Goal: Transaction & Acquisition: Book appointment/travel/reservation

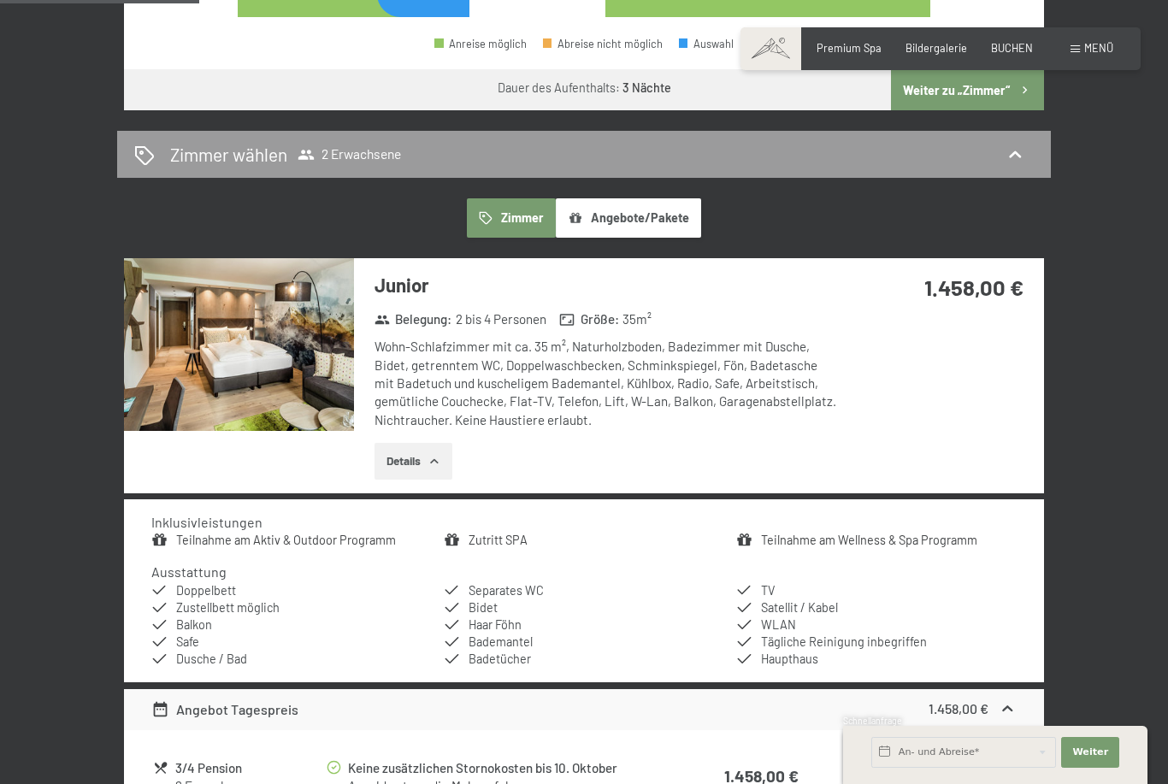
scroll to position [861, 0]
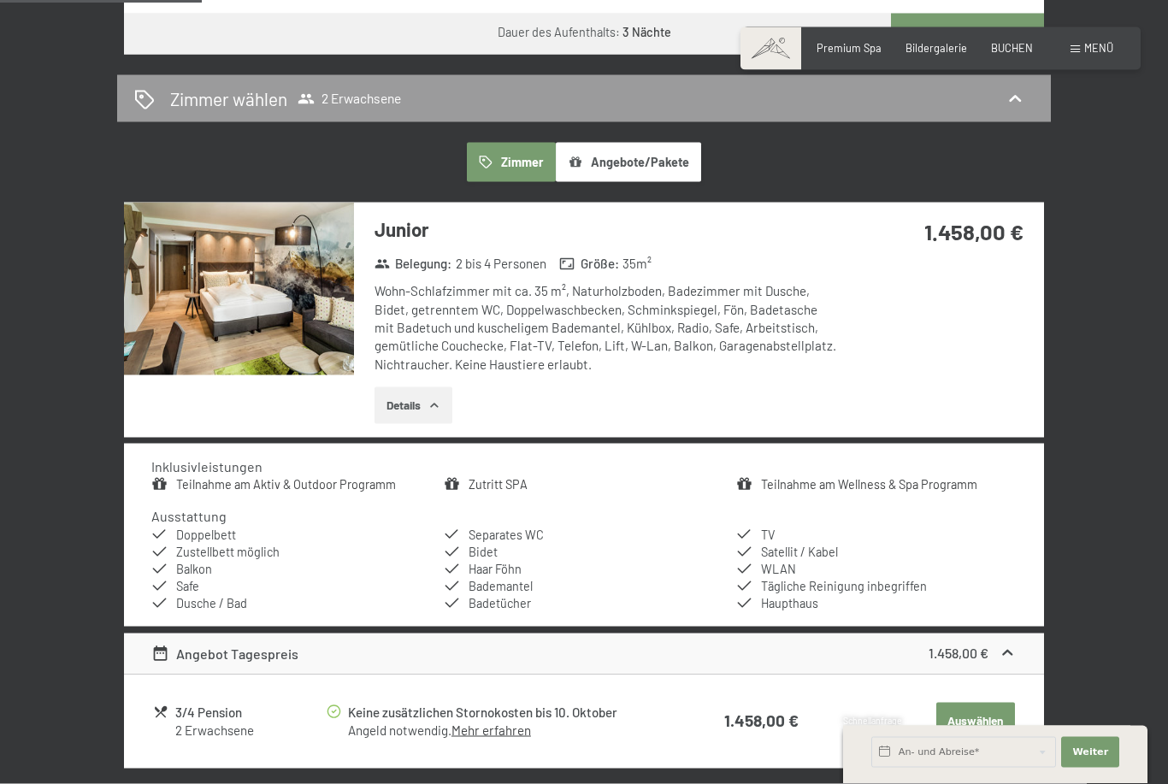
click at [420, 387] on button "Details" at bounding box center [413, 406] width 78 height 38
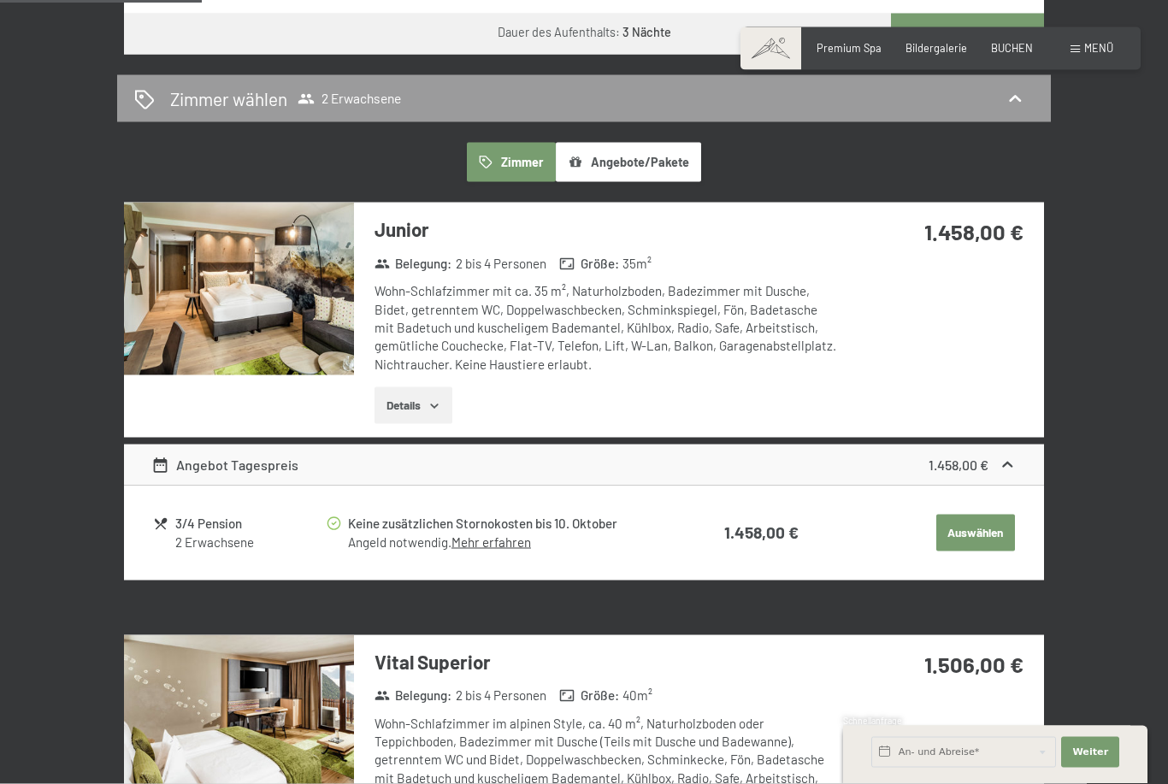
scroll to position [862, 0]
click at [428, 386] on button "Details" at bounding box center [413, 405] width 78 height 38
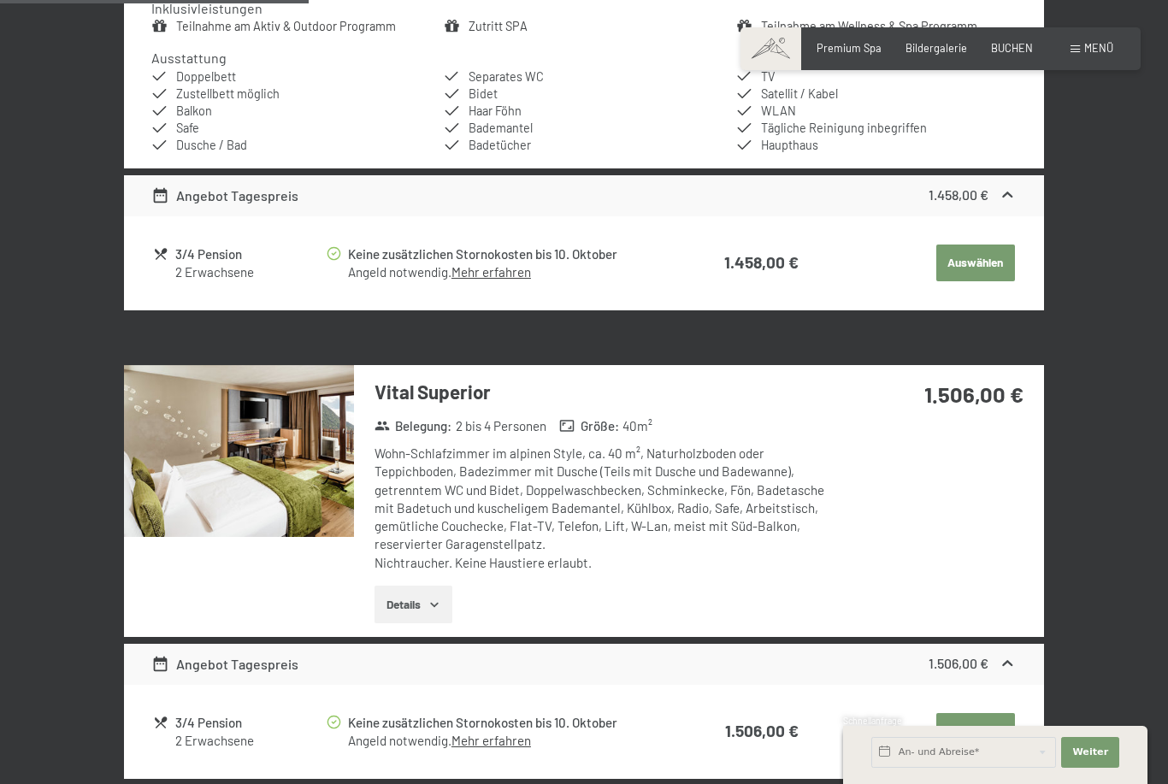
scroll to position [1320, 0]
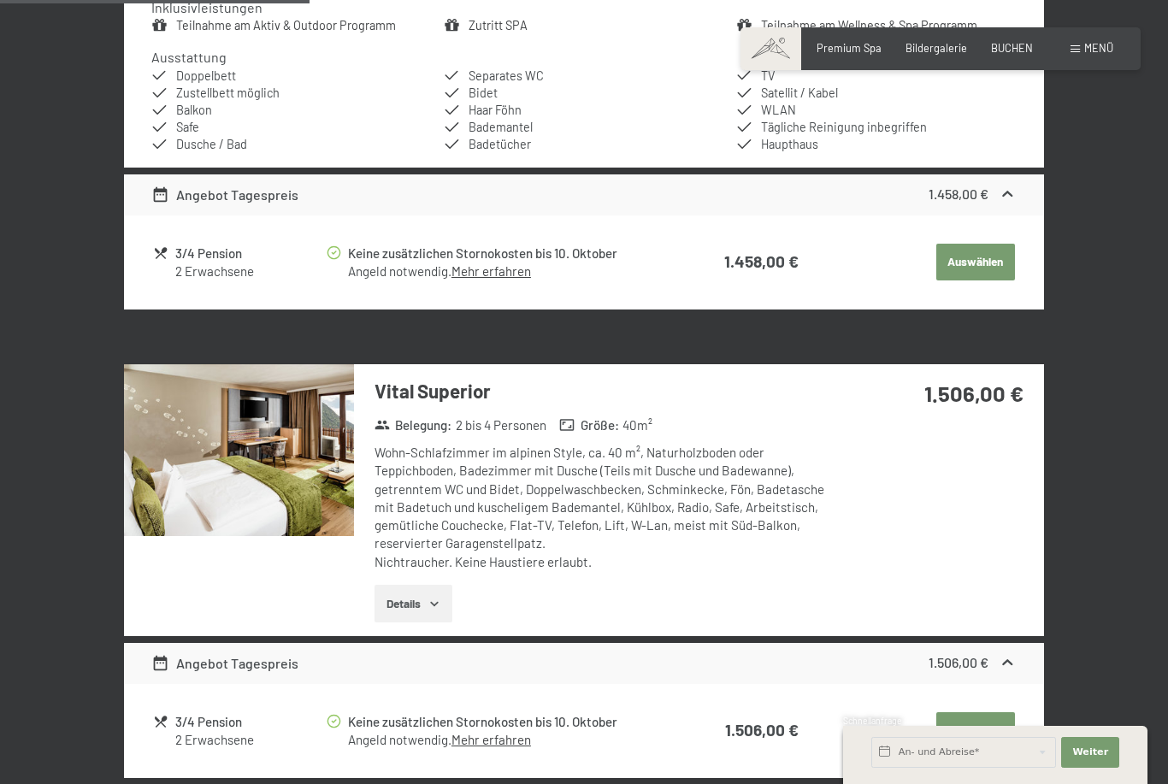
click at [428, 586] on button "Details" at bounding box center [413, 604] width 78 height 38
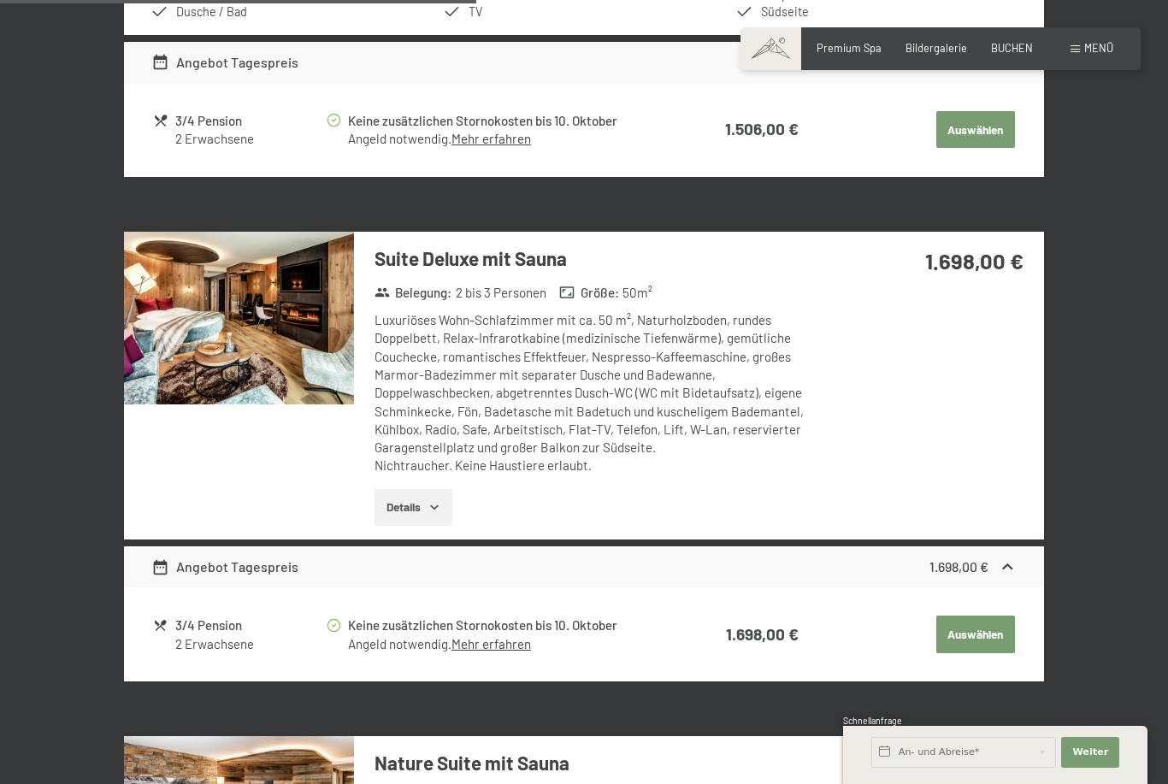
scroll to position [2110, 0]
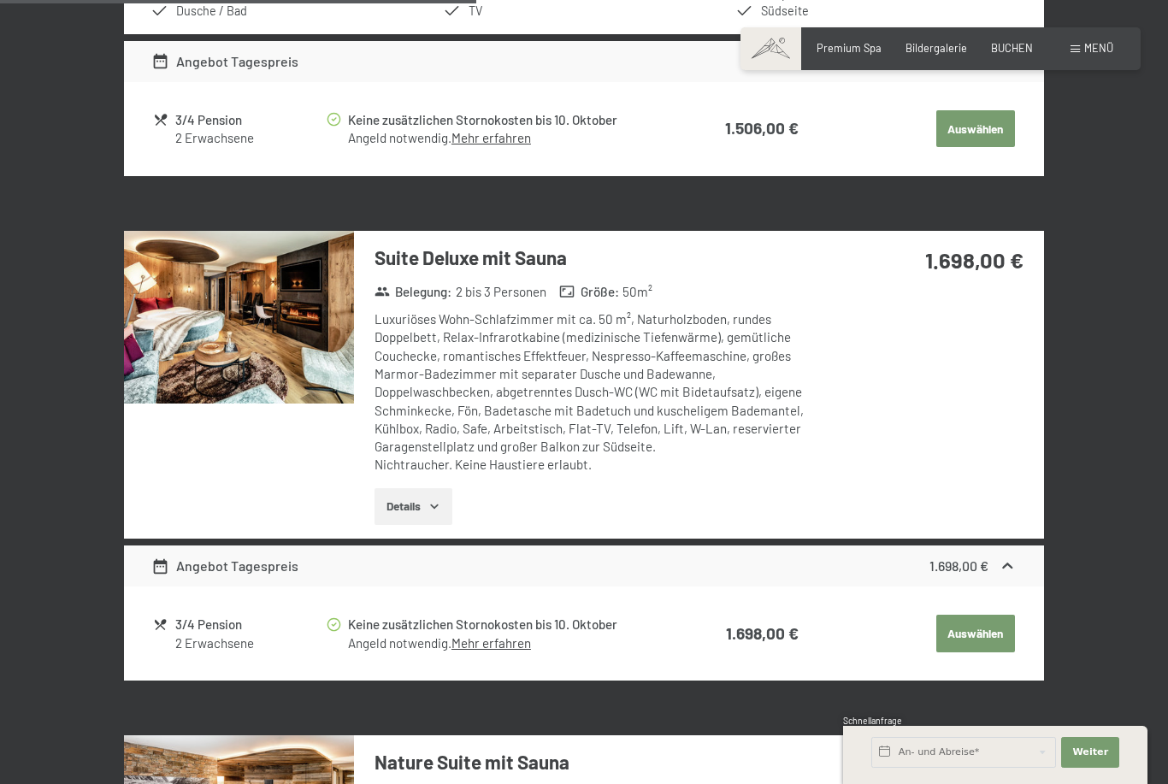
click at [434, 499] on icon "button" at bounding box center [434, 506] width 14 height 14
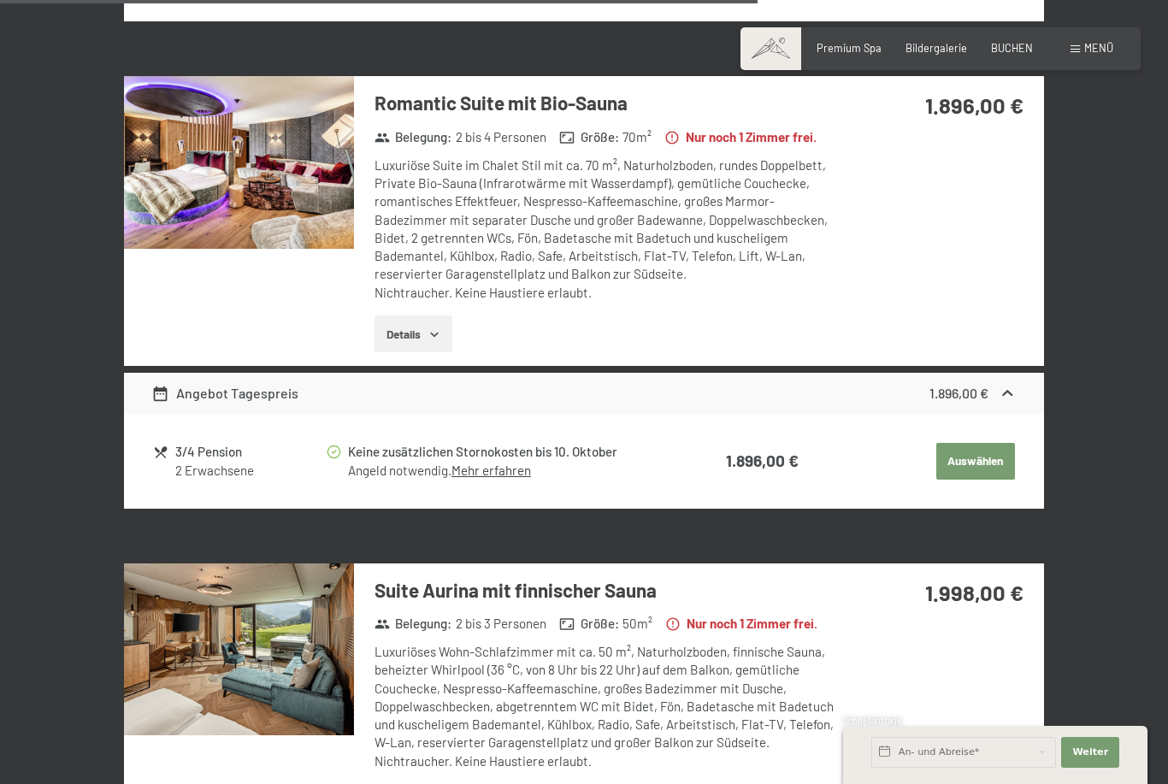
scroll to position [3498, 0]
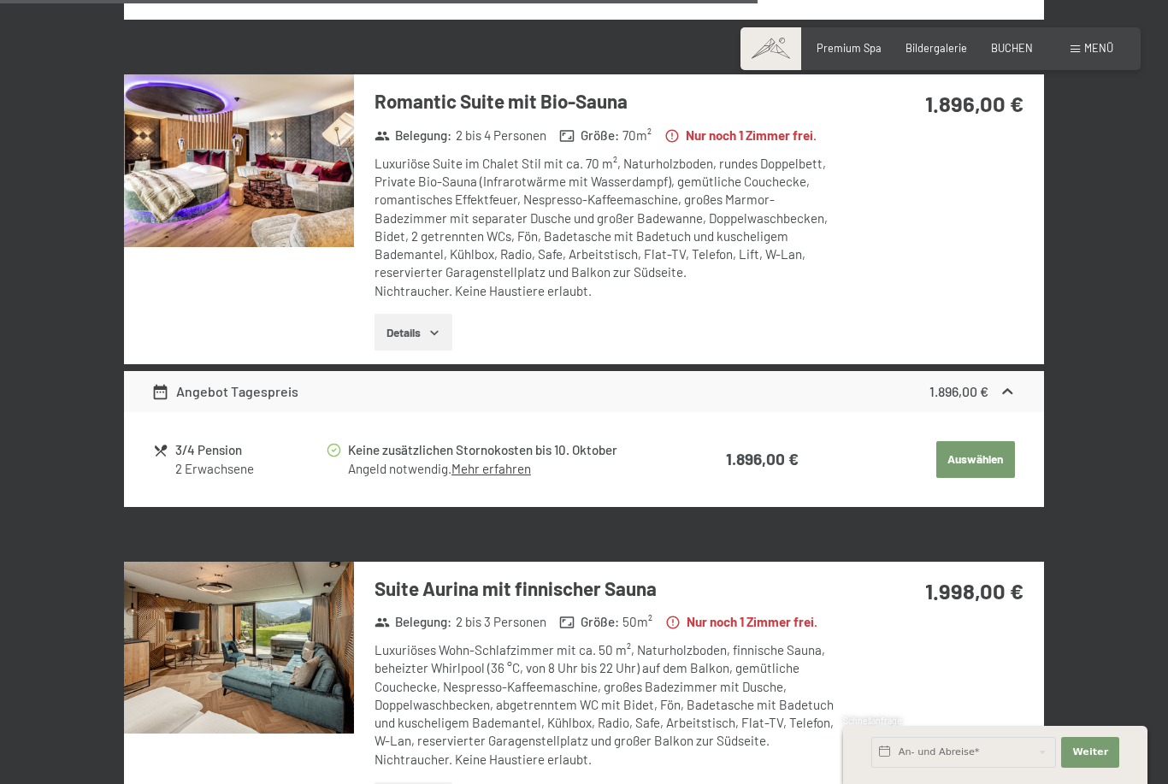
click at [425, 314] on button "Details" at bounding box center [413, 333] width 78 height 38
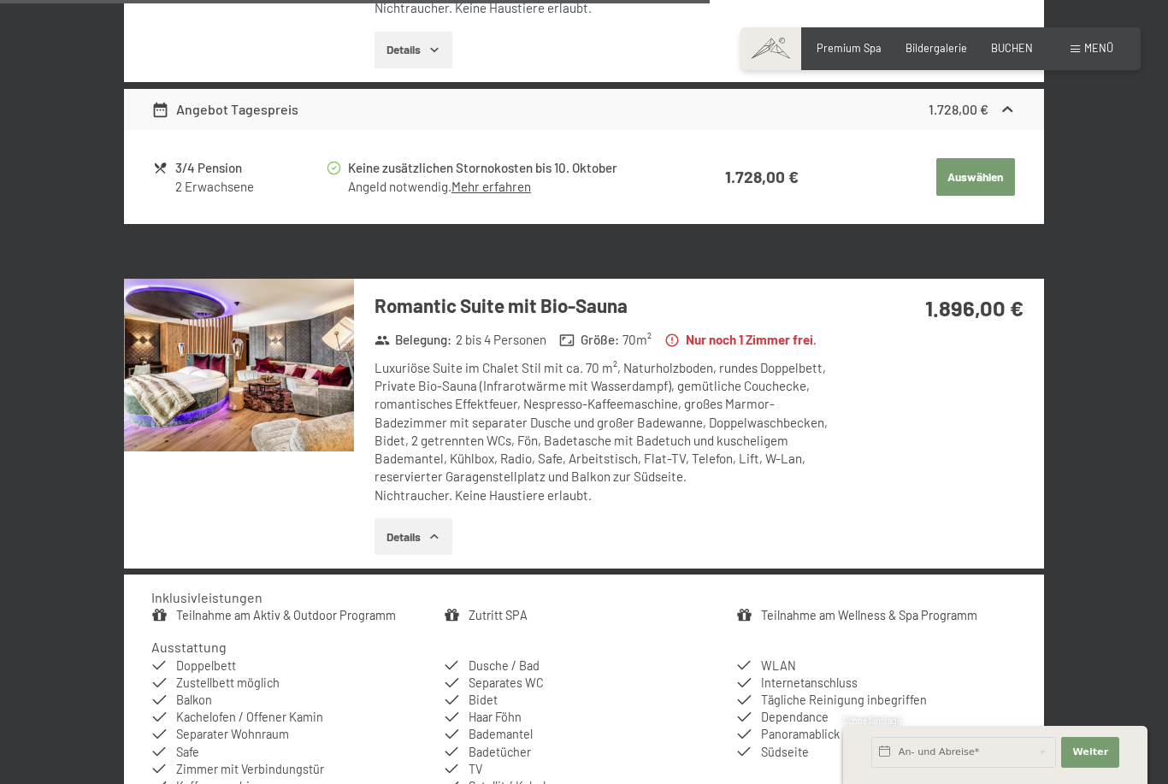
scroll to position [3276, 0]
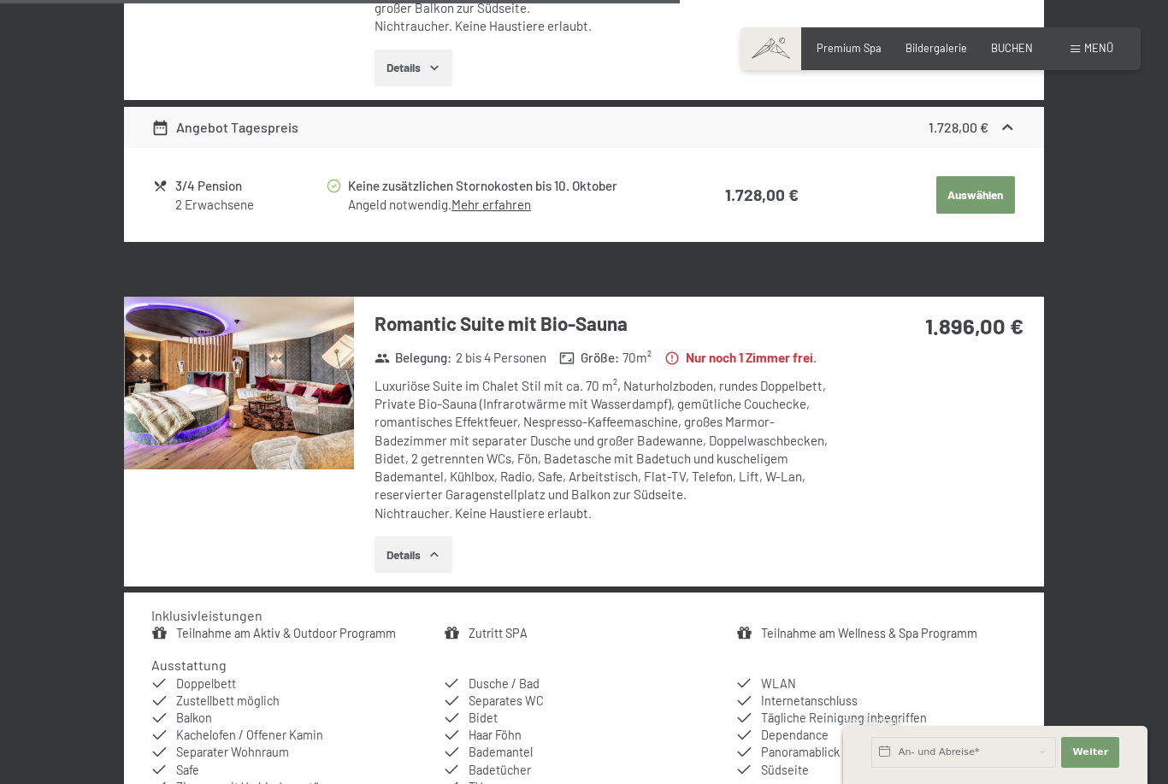
click at [274, 370] on img at bounding box center [239, 383] width 230 height 173
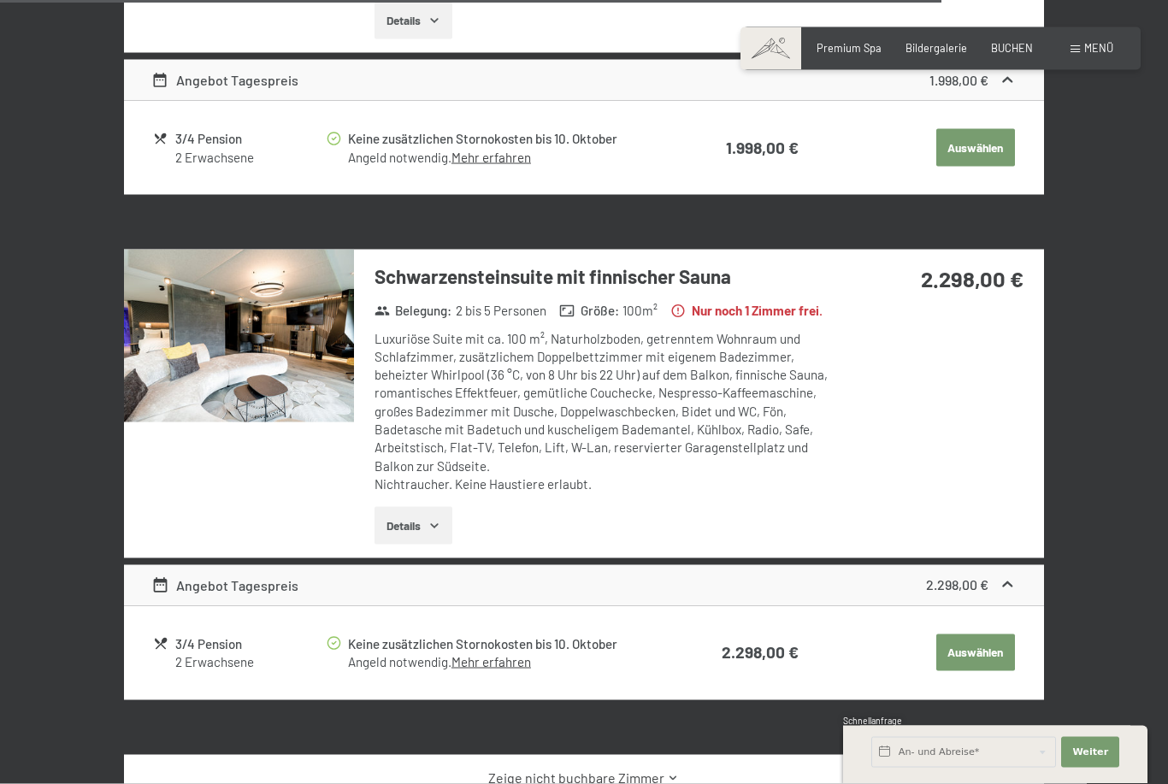
scroll to position [4548, 0]
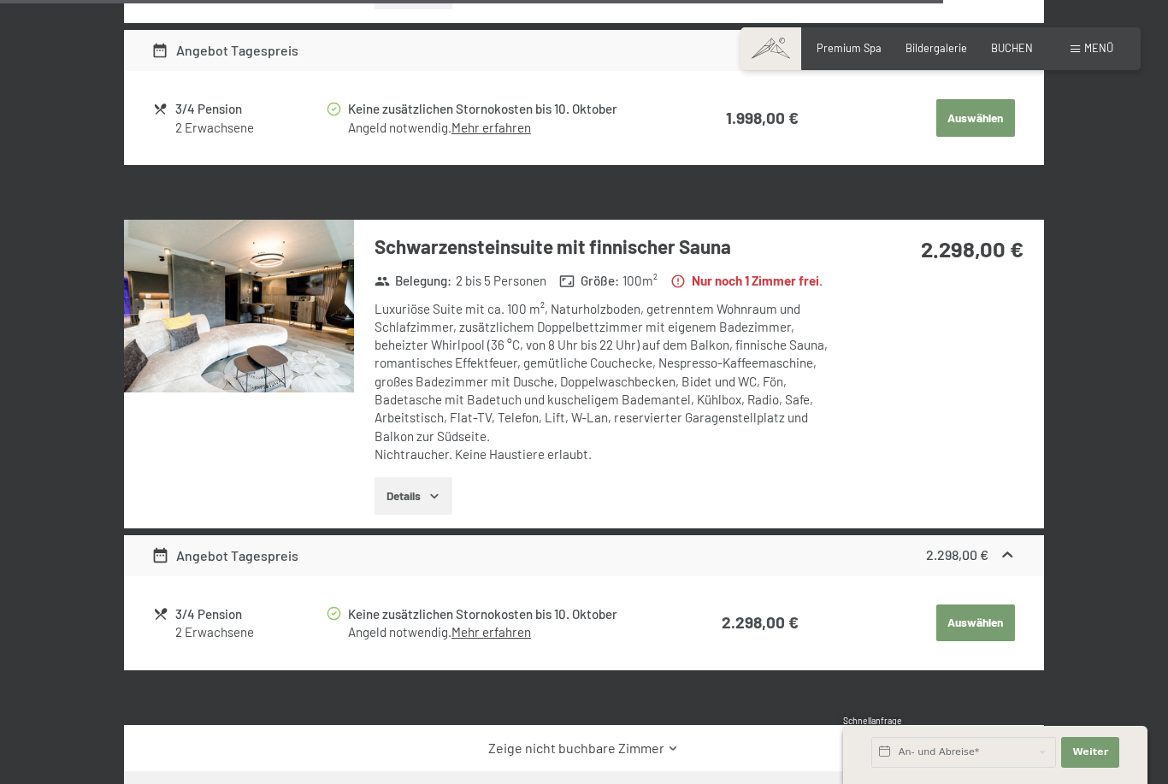
click at [421, 450] on span "Einwilligung Marketing*" at bounding box center [488, 441] width 141 height 17
click at [409, 450] on input "Einwilligung Marketing*" at bounding box center [400, 441] width 17 height 17
click at [428, 450] on span "Einwilligung Marketing*" at bounding box center [488, 441] width 141 height 17
click at [409, 450] on input "Einwilligung Marketing*" at bounding box center [400, 441] width 17 height 17
click at [414, 450] on label "Einwilligung Marketing*" at bounding box center [484, 441] width 150 height 17
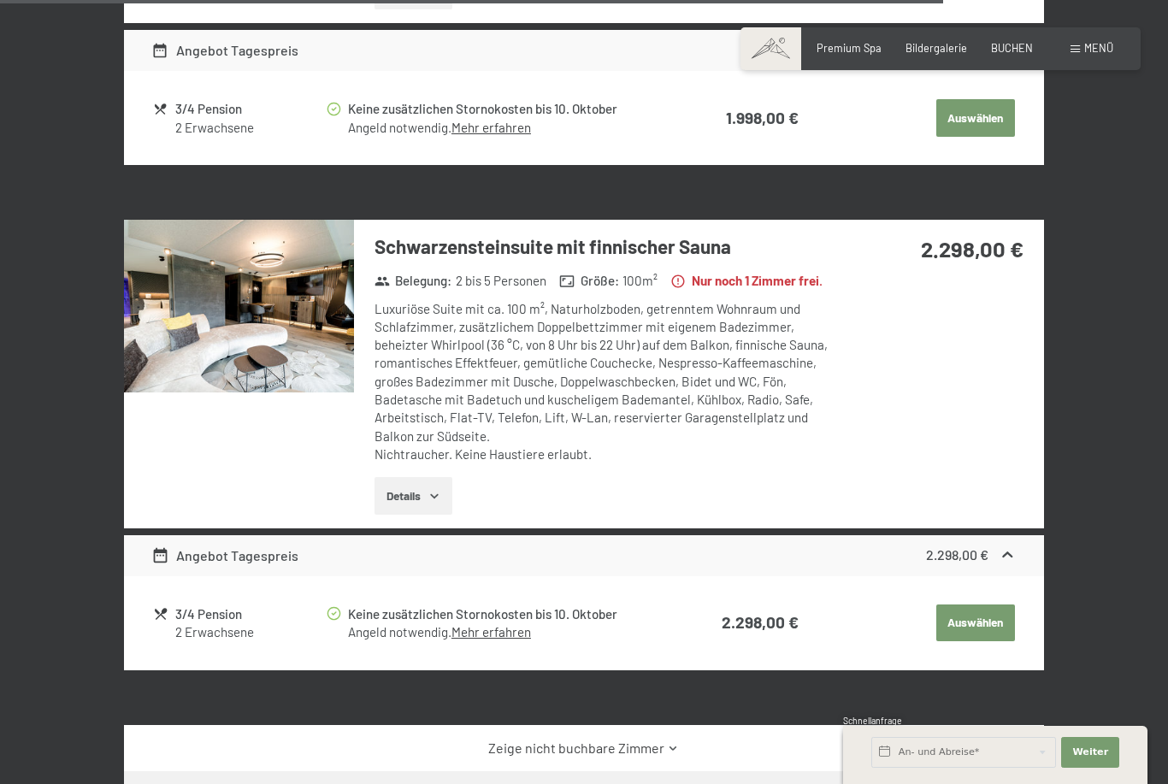
click at [409, 450] on input "Einwilligung Marketing*" at bounding box center [400, 441] width 17 height 17
checkbox input "false"
click at [316, 292] on img at bounding box center [239, 306] width 230 height 173
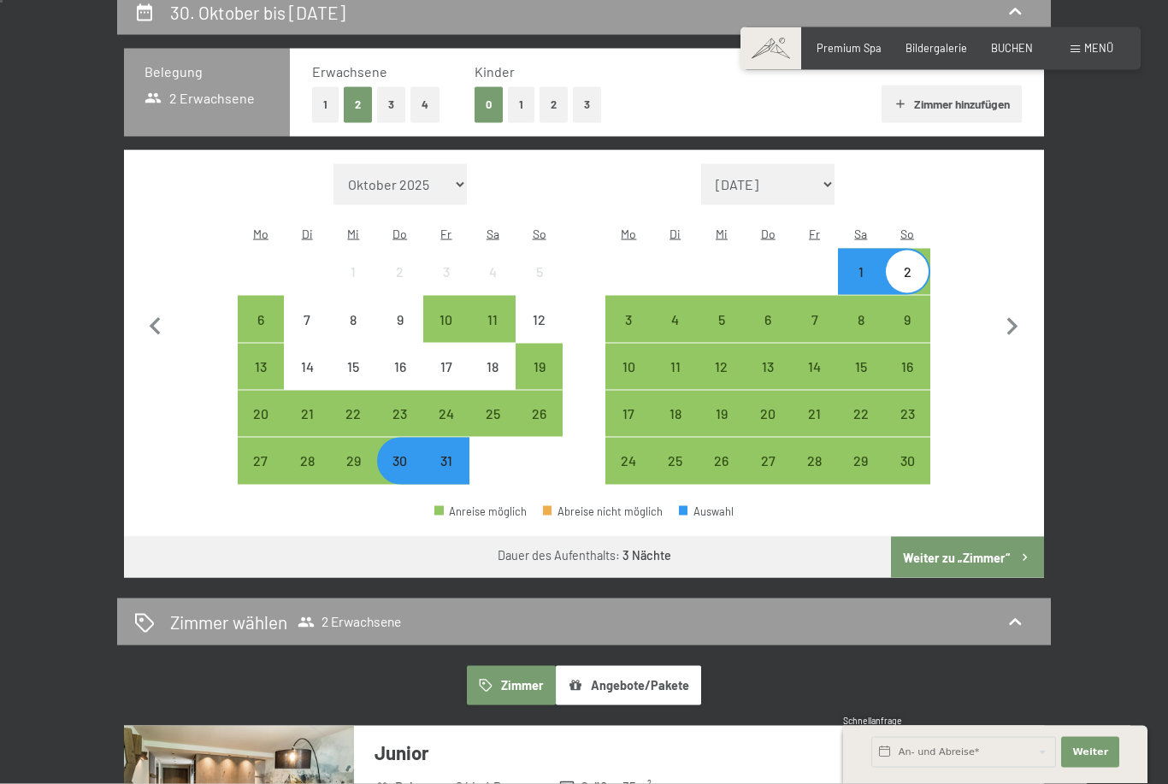
scroll to position [0, 0]
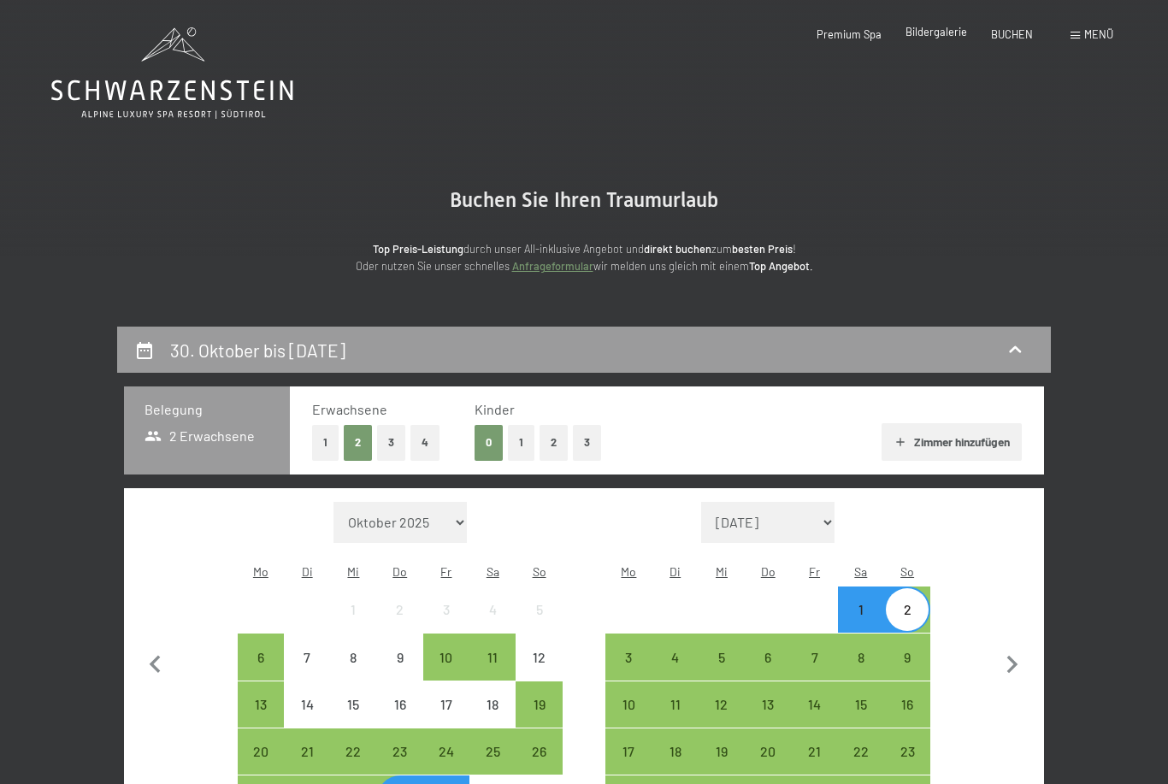
click at [936, 39] on div "Bildergalerie" at bounding box center [936, 32] width 62 height 15
click at [943, 31] on span "Bildergalerie" at bounding box center [936, 32] width 62 height 14
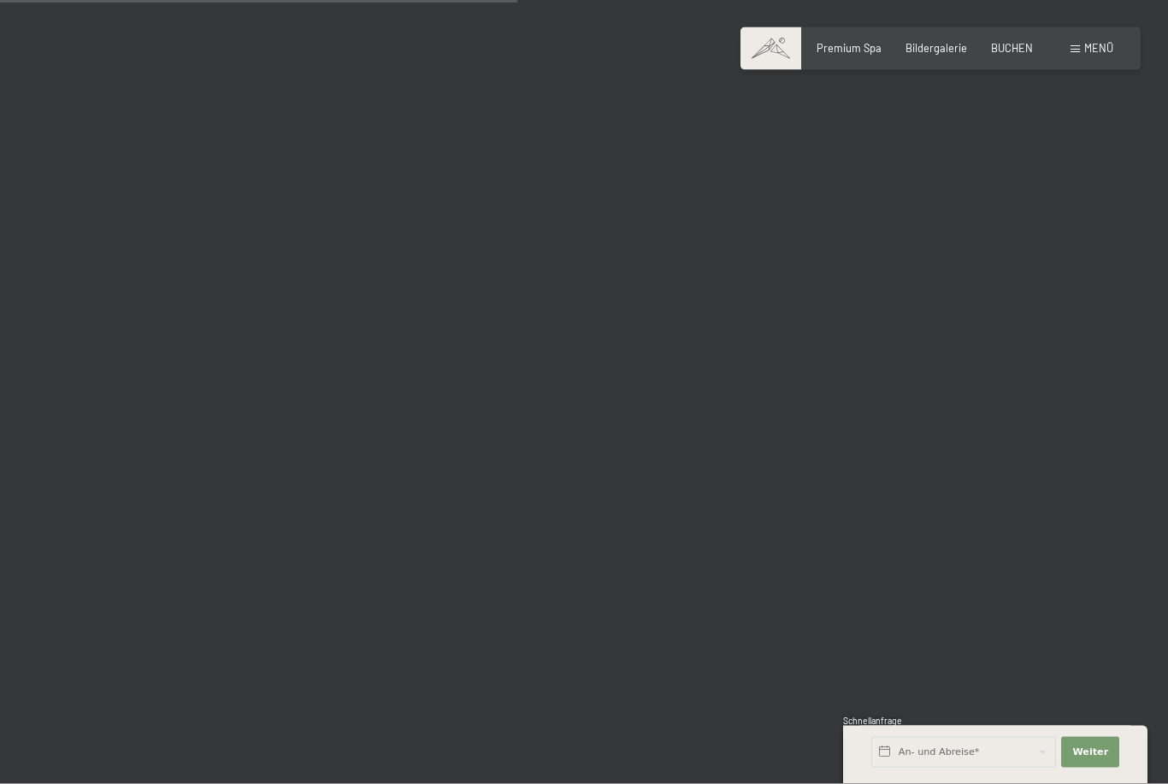
scroll to position [7299, 0]
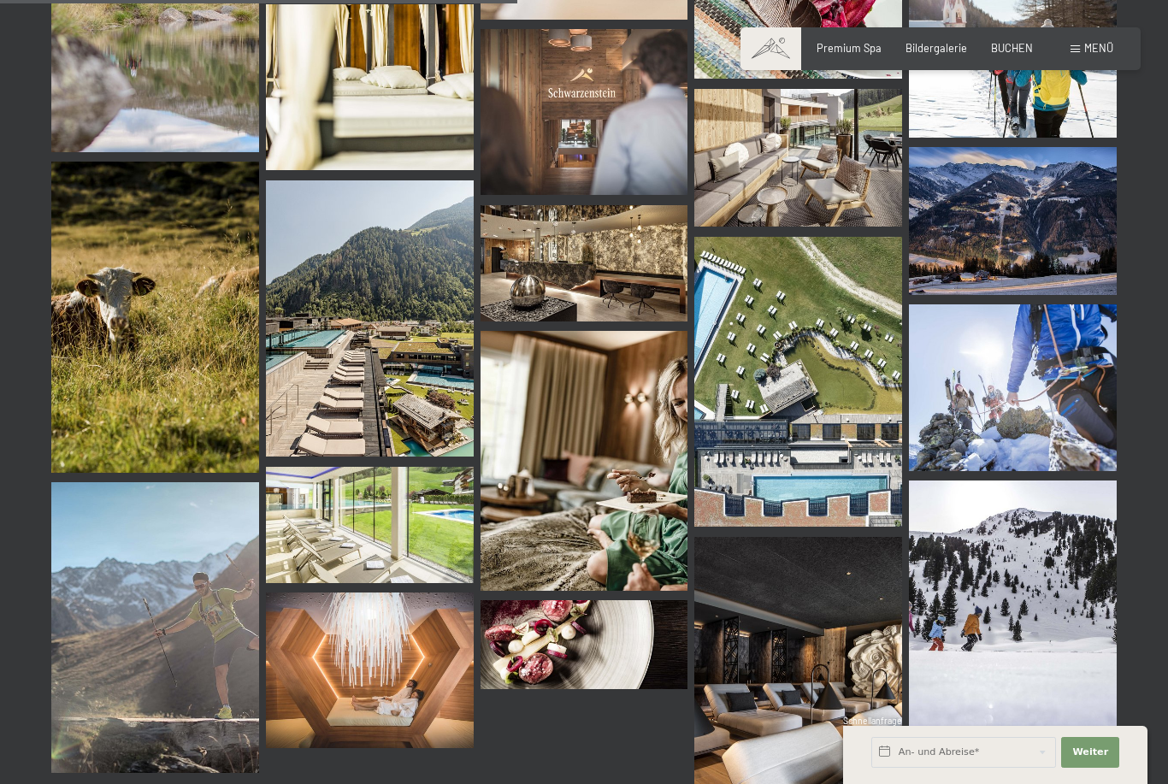
click at [427, 376] on img at bounding box center [370, 318] width 208 height 277
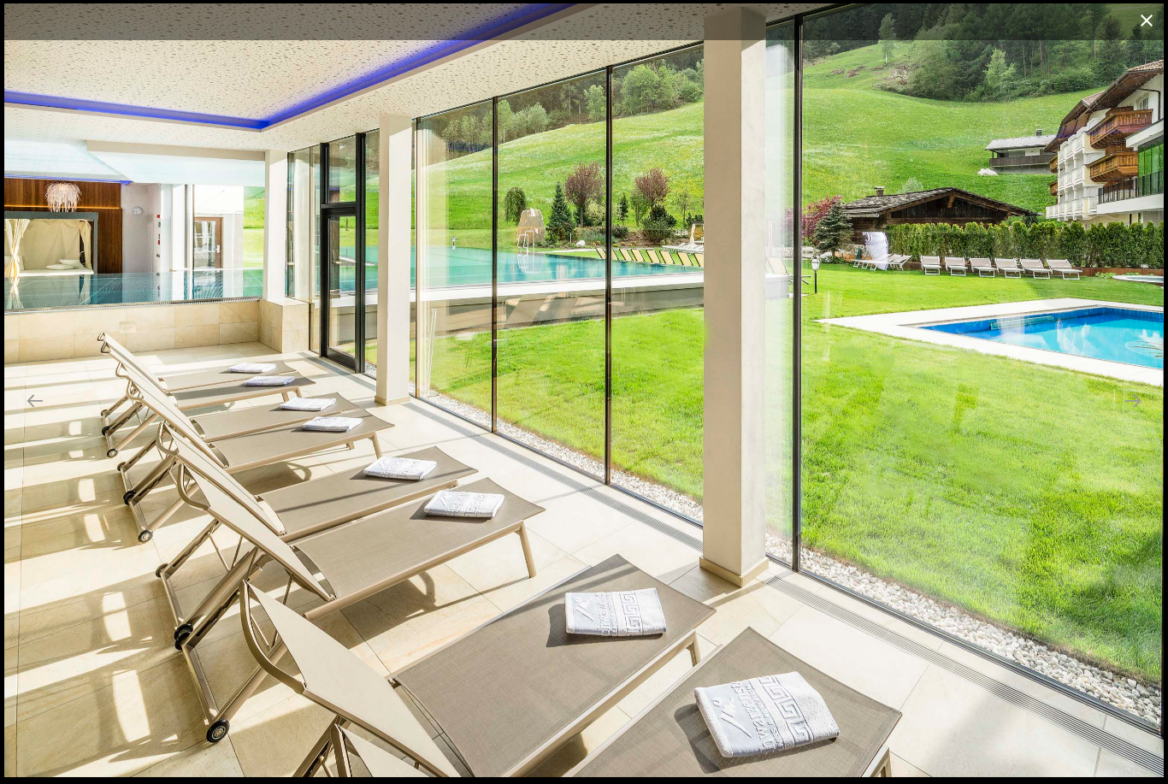
click at [1151, 24] on button "Close gallery" at bounding box center [1146, 20] width 43 height 40
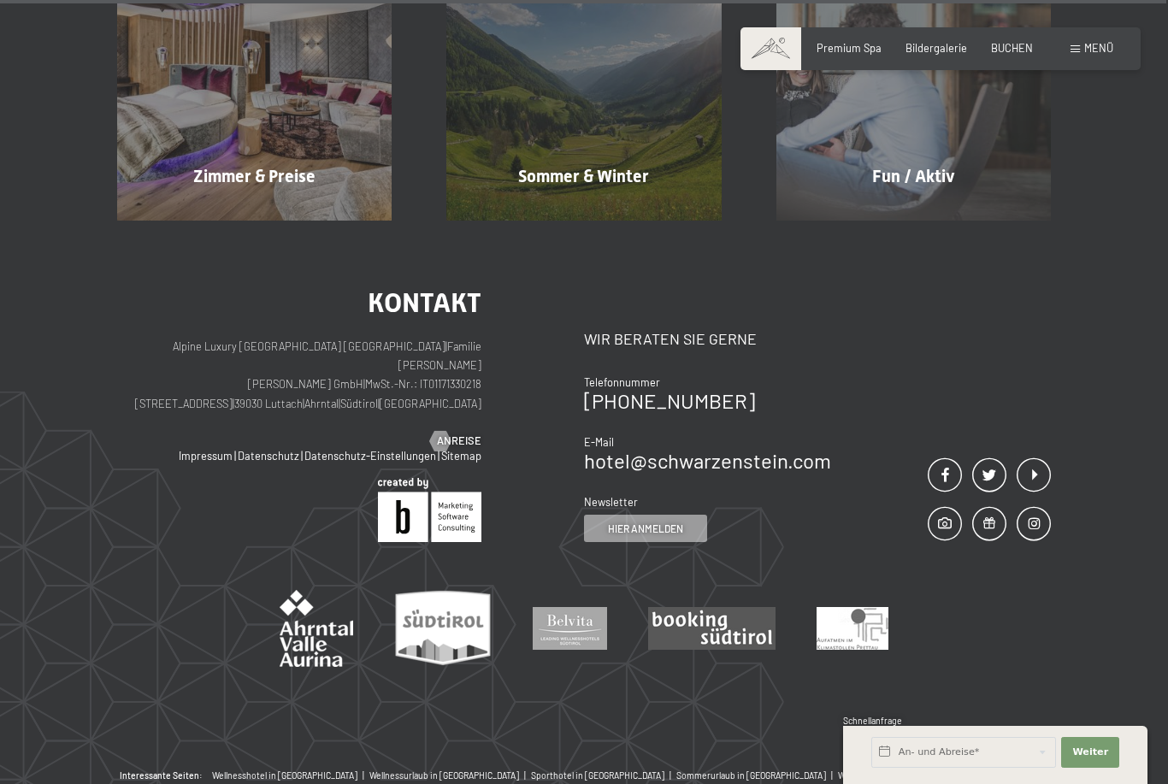
scroll to position [16557, 0]
